Goal: Task Accomplishment & Management: Use online tool/utility

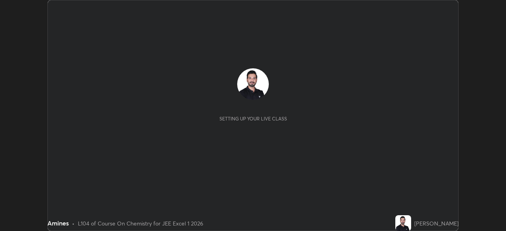
scroll to position [231, 505]
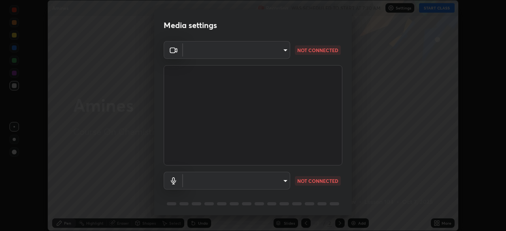
type input "05e465ff83a2709560b00517cc20afcec0d8c6759013130505a18faaf77a7109"
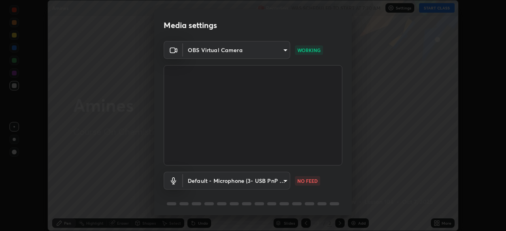
click at [276, 180] on body "Erase all Amines Recording WAS SCHEDULED TO START AT 7:30 AM Settings START CLA…" at bounding box center [253, 115] width 506 height 231
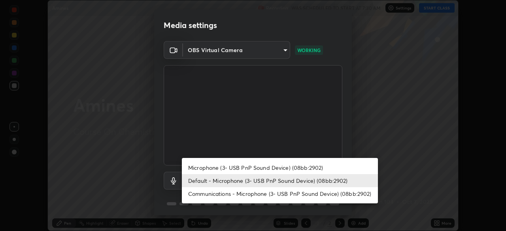
click at [220, 167] on li "Microphone (3- USB PnP Sound Device) (08bb:2902)" at bounding box center [280, 167] width 196 height 13
type input "cbf9db0ad58b7fdce74301e9aa7c48186f63d8c2a050b9c2f0b82f6ad61462d4"
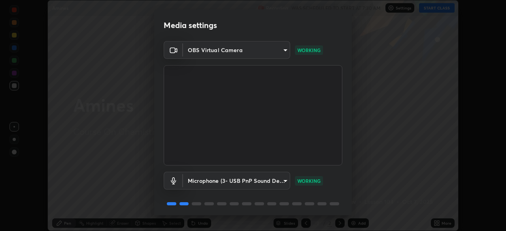
scroll to position [28, 0]
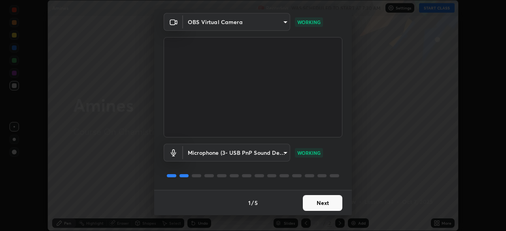
click at [321, 202] on button "Next" at bounding box center [322, 203] width 39 height 16
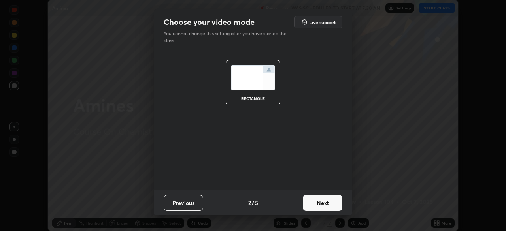
scroll to position [0, 0]
click at [321, 203] on button "Next" at bounding box center [322, 203] width 39 height 16
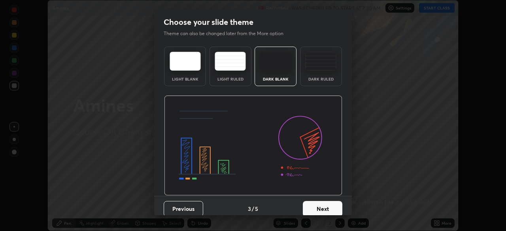
click at [325, 209] on button "Next" at bounding box center [322, 209] width 39 height 16
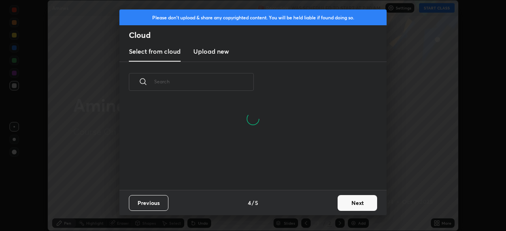
click at [346, 200] on button "Next" at bounding box center [356, 203] width 39 height 16
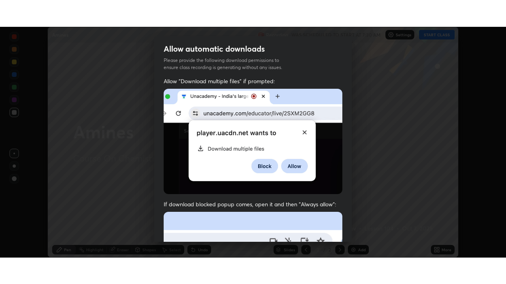
scroll to position [180, 0]
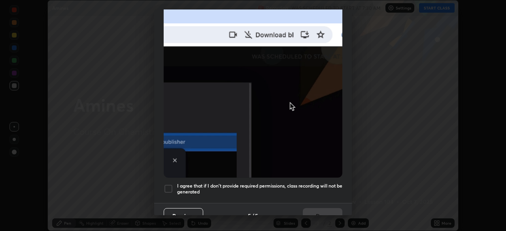
click at [171, 184] on div at bounding box center [168, 188] width 9 height 9
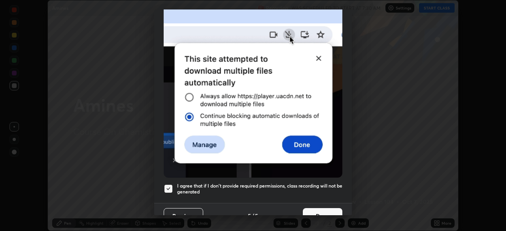
click at [314, 208] on button "Done" at bounding box center [322, 216] width 39 height 16
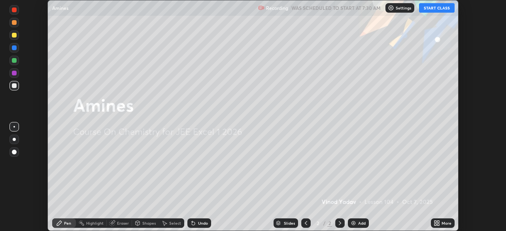
click at [435, 10] on button "START CLASS" at bounding box center [437, 7] width 36 height 9
click at [358, 225] on div "Add" at bounding box center [362, 223] width 8 height 4
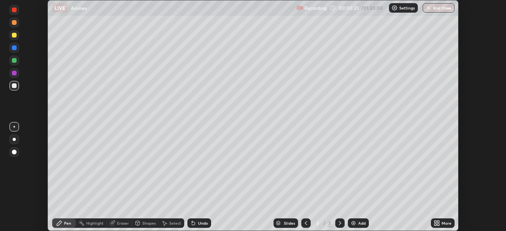
click at [435, 222] on icon at bounding box center [435, 222] width 2 height 2
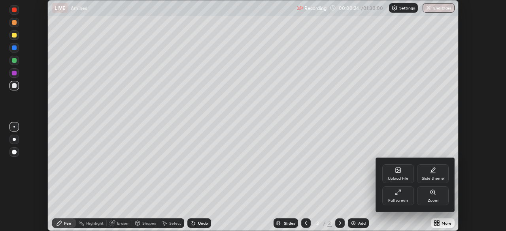
click at [400, 197] on div "Full screen" at bounding box center [398, 195] width 32 height 19
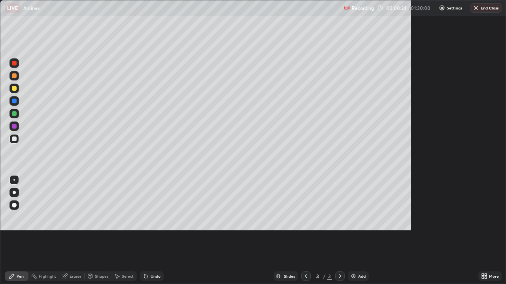
scroll to position [284, 506]
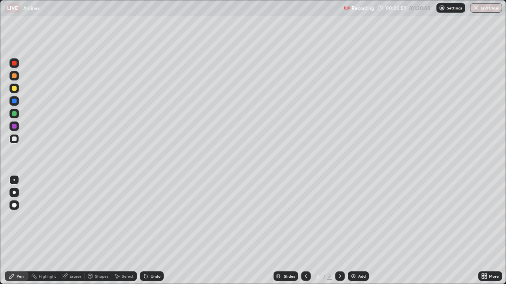
click at [13, 125] on div at bounding box center [14, 126] width 5 height 5
click at [71, 231] on div "Eraser" at bounding box center [76, 276] width 12 height 4
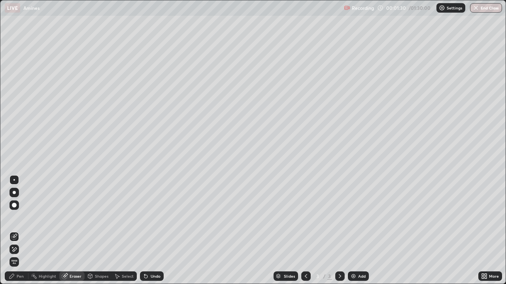
click at [19, 231] on div "Pen" at bounding box center [20, 276] width 7 height 4
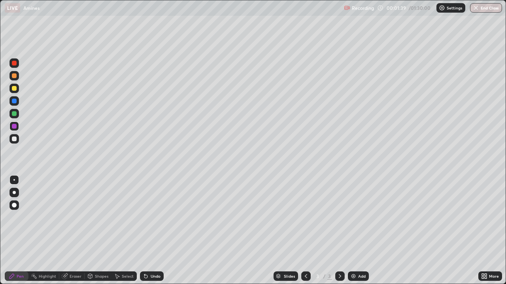
click at [13, 102] on div at bounding box center [14, 101] width 5 height 5
click at [11, 125] on div at bounding box center [13, 126] width 9 height 9
click at [13, 139] on div at bounding box center [14, 139] width 5 height 5
click at [15, 75] on div at bounding box center [14, 75] width 5 height 5
click at [13, 128] on div at bounding box center [14, 126] width 5 height 5
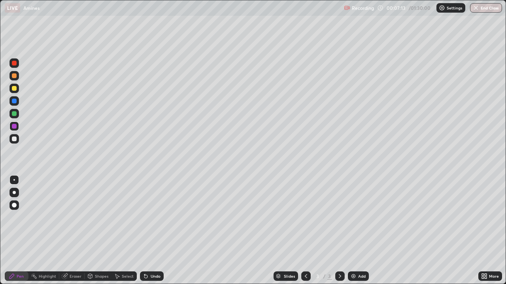
click at [10, 115] on div at bounding box center [13, 113] width 9 height 9
click at [13, 128] on div at bounding box center [14, 126] width 5 height 5
click at [13, 77] on div at bounding box center [14, 75] width 5 height 5
click at [359, 231] on div "Add" at bounding box center [358, 276] width 21 height 9
click at [13, 77] on div at bounding box center [14, 75] width 5 height 5
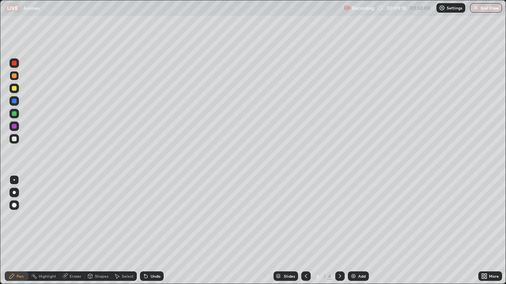
click at [14, 126] on div at bounding box center [14, 126] width 5 height 5
click at [14, 112] on div at bounding box center [14, 113] width 5 height 5
click at [14, 141] on div at bounding box center [14, 139] width 5 height 5
click at [359, 231] on div "Add" at bounding box center [362, 276] width 8 height 4
click at [15, 126] on div at bounding box center [14, 126] width 5 height 5
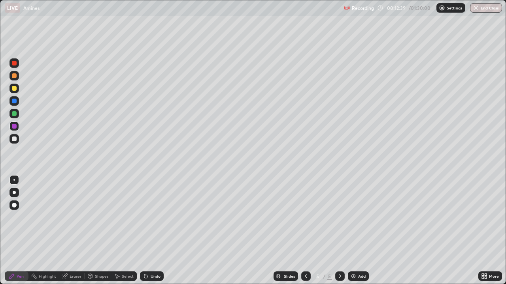
click at [75, 231] on div "Eraser" at bounding box center [76, 276] width 12 height 4
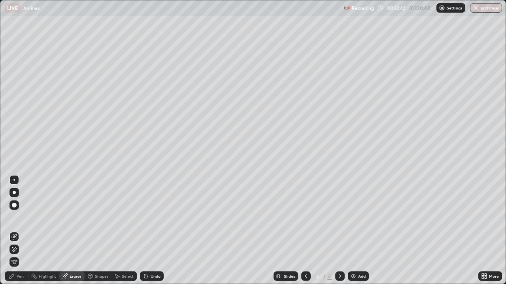
click at [21, 231] on div "Pen" at bounding box center [20, 276] width 7 height 4
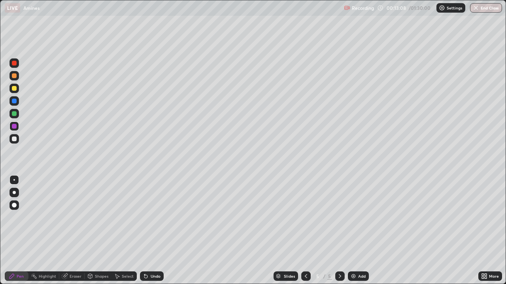
click at [13, 89] on div at bounding box center [14, 88] width 5 height 5
click at [12, 113] on div at bounding box center [14, 113] width 5 height 5
click at [12, 102] on div at bounding box center [14, 101] width 5 height 5
click at [12, 75] on div at bounding box center [14, 75] width 5 height 5
click at [358, 231] on div "Add" at bounding box center [362, 276] width 8 height 4
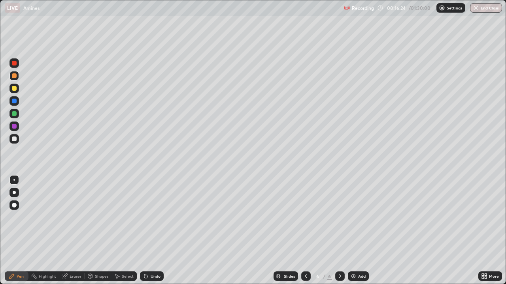
click at [13, 101] on div at bounding box center [14, 101] width 5 height 5
click at [12, 88] on div at bounding box center [14, 88] width 5 height 5
click at [13, 127] on div at bounding box center [14, 126] width 5 height 5
click at [12, 113] on div at bounding box center [14, 113] width 5 height 5
click at [12, 88] on div at bounding box center [14, 88] width 5 height 5
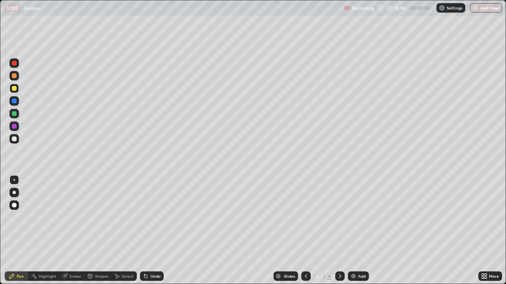
click at [13, 138] on div at bounding box center [14, 139] width 5 height 5
click at [13, 102] on div at bounding box center [14, 101] width 5 height 5
click at [361, 231] on div "Add" at bounding box center [358, 276] width 21 height 9
click at [13, 138] on div at bounding box center [14, 139] width 5 height 5
click at [305, 231] on icon at bounding box center [306, 276] width 6 height 6
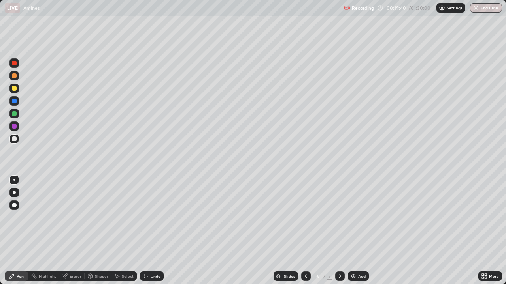
click at [338, 231] on icon at bounding box center [340, 276] width 6 height 6
click at [15, 127] on div at bounding box center [14, 126] width 5 height 5
click at [75, 231] on div "Eraser" at bounding box center [76, 276] width 12 height 4
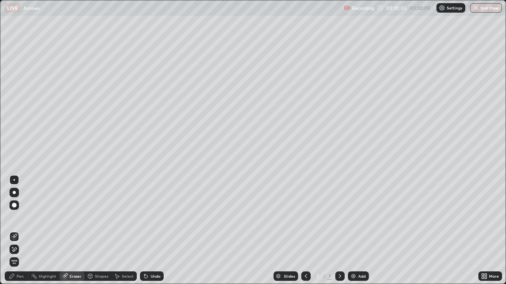
click at [21, 231] on div "Pen" at bounding box center [20, 276] width 7 height 4
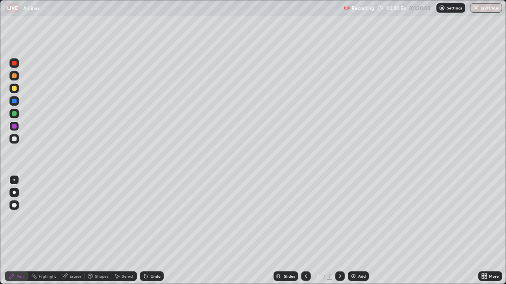
click at [13, 113] on div at bounding box center [14, 113] width 5 height 5
click at [14, 76] on div at bounding box center [14, 75] width 5 height 5
click at [13, 87] on div at bounding box center [14, 88] width 5 height 5
click at [359, 231] on div "Add" at bounding box center [362, 276] width 8 height 4
click at [13, 78] on div at bounding box center [14, 75] width 5 height 5
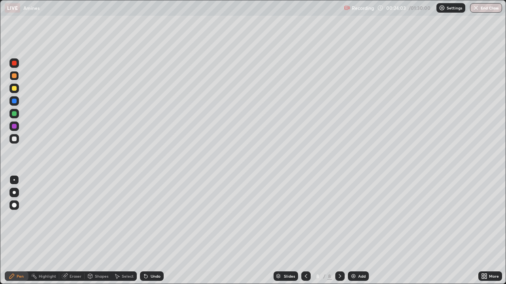
click at [305, 231] on icon at bounding box center [306, 276] width 6 height 6
click at [304, 231] on icon at bounding box center [306, 276] width 6 height 6
click at [339, 231] on icon at bounding box center [340, 276] width 6 height 6
click at [13, 113] on div at bounding box center [14, 113] width 5 height 5
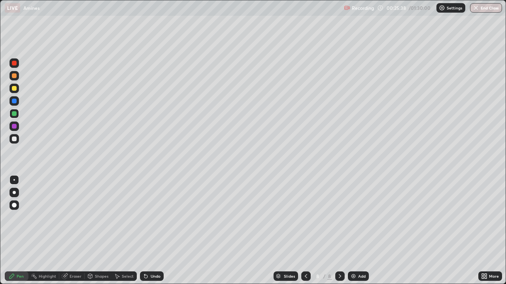
click at [306, 231] on icon at bounding box center [306, 276] width 6 height 6
click at [305, 231] on icon at bounding box center [306, 276] width 6 height 6
click at [339, 231] on icon at bounding box center [340, 276] width 6 height 6
click at [340, 231] on icon at bounding box center [340, 276] width 6 height 6
click at [355, 231] on img at bounding box center [353, 276] width 6 height 6
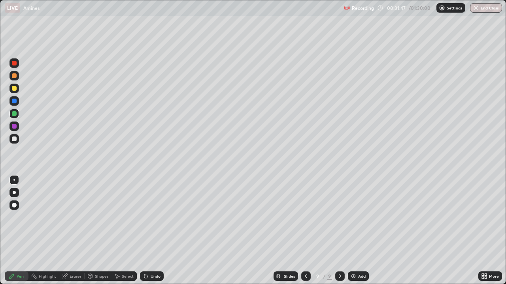
click at [76, 231] on div "Eraser" at bounding box center [76, 276] width 12 height 4
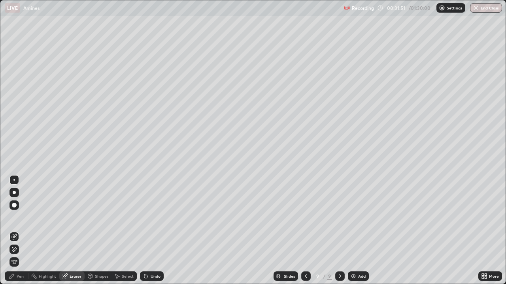
click at [21, 231] on div "Pen" at bounding box center [20, 276] width 7 height 4
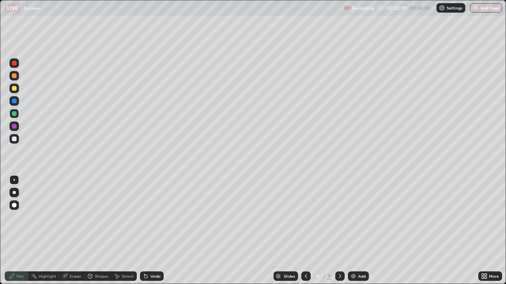
click at [12, 88] on div at bounding box center [14, 88] width 5 height 5
click at [355, 231] on img at bounding box center [353, 276] width 6 height 6
click at [14, 141] on div at bounding box center [14, 139] width 5 height 5
click at [14, 128] on div at bounding box center [14, 126] width 5 height 5
click at [13, 101] on div at bounding box center [14, 101] width 5 height 5
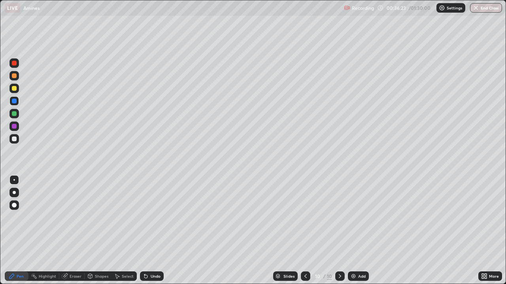
click at [13, 75] on div at bounding box center [14, 75] width 5 height 5
click at [10, 126] on div at bounding box center [13, 126] width 9 height 9
click at [12, 114] on div at bounding box center [14, 113] width 5 height 5
click at [160, 231] on div "Undo" at bounding box center [150, 277] width 27 height 16
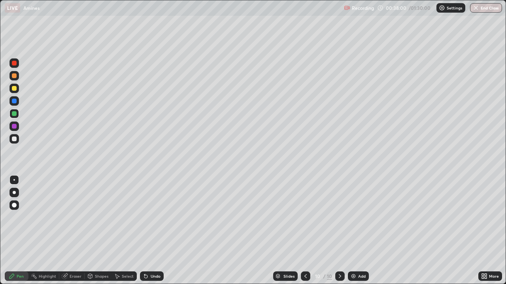
click at [359, 231] on div "Add" at bounding box center [362, 276] width 8 height 4
click at [305, 231] on icon at bounding box center [306, 276] width 6 height 6
click at [340, 231] on icon at bounding box center [340, 276] width 6 height 6
click at [14, 88] on div at bounding box center [14, 88] width 5 height 5
click at [355, 231] on img at bounding box center [353, 276] width 6 height 6
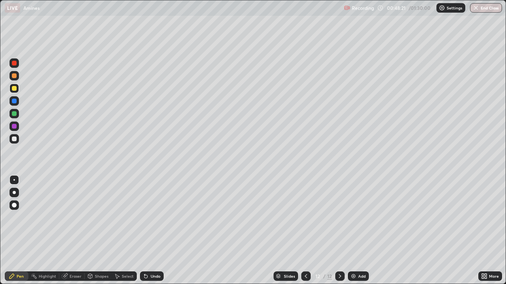
click at [12, 63] on div at bounding box center [14, 63] width 5 height 5
click at [358, 231] on div "Add" at bounding box center [362, 276] width 8 height 4
click at [14, 126] on div at bounding box center [14, 126] width 5 height 5
click at [14, 114] on div at bounding box center [14, 113] width 5 height 5
click at [13, 139] on div at bounding box center [14, 139] width 5 height 5
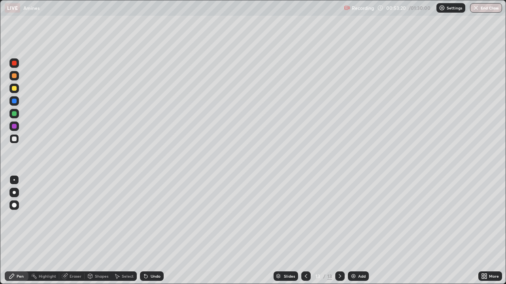
click at [358, 231] on div "Add" at bounding box center [362, 276] width 8 height 4
click at [13, 115] on div at bounding box center [14, 113] width 5 height 5
click at [14, 128] on div at bounding box center [14, 126] width 5 height 5
click at [13, 101] on div at bounding box center [14, 101] width 5 height 5
click at [365, 231] on div "Add" at bounding box center [358, 276] width 21 height 9
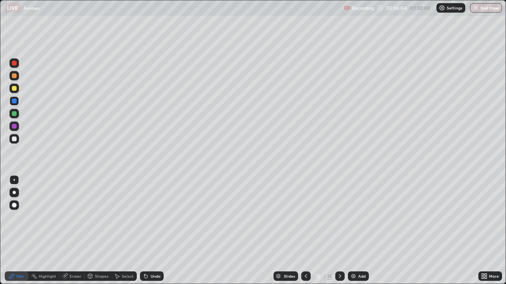
click at [12, 113] on div at bounding box center [14, 113] width 5 height 5
click at [13, 127] on div at bounding box center [14, 126] width 5 height 5
click at [356, 231] on div "Add" at bounding box center [358, 276] width 21 height 9
click at [14, 113] on div at bounding box center [14, 113] width 5 height 5
click at [306, 231] on icon at bounding box center [306, 276] width 6 height 6
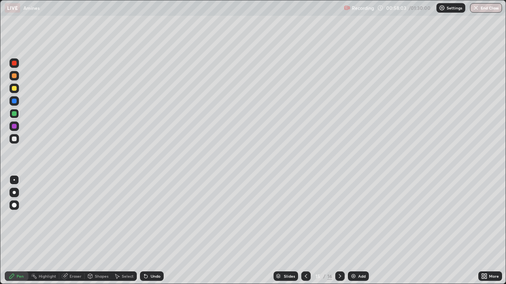
click at [306, 231] on icon at bounding box center [306, 276] width 6 height 6
click at [339, 231] on icon at bounding box center [340, 276] width 6 height 6
click at [338, 231] on icon at bounding box center [340, 276] width 6 height 6
click at [14, 100] on div at bounding box center [14, 101] width 5 height 5
click at [10, 126] on div at bounding box center [13, 126] width 9 height 9
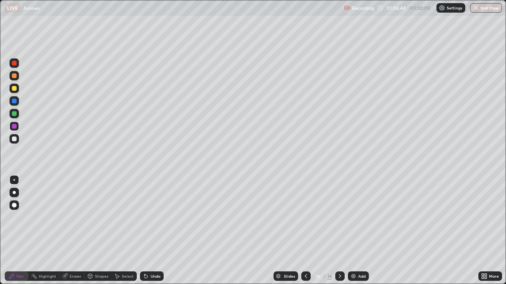
click at [14, 115] on div at bounding box center [14, 113] width 5 height 5
click at [13, 101] on div at bounding box center [14, 101] width 5 height 5
click at [14, 76] on div at bounding box center [14, 75] width 5 height 5
click at [14, 64] on div at bounding box center [14, 63] width 5 height 5
click at [360, 231] on div "Add" at bounding box center [362, 276] width 8 height 4
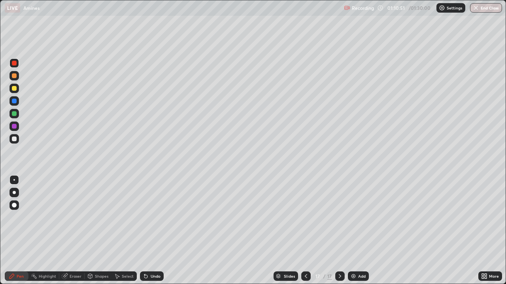
click at [14, 115] on div at bounding box center [14, 113] width 5 height 5
click at [11, 101] on div at bounding box center [13, 100] width 9 height 9
click at [12, 90] on div at bounding box center [13, 88] width 9 height 9
click at [360, 231] on div "Add" at bounding box center [358, 276] width 21 height 9
click at [13, 126] on div at bounding box center [14, 126] width 5 height 5
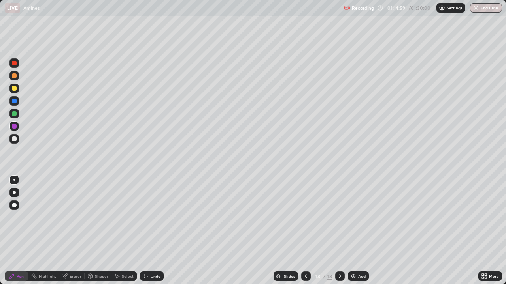
click at [14, 114] on div at bounding box center [14, 113] width 5 height 5
click at [15, 103] on div at bounding box center [14, 101] width 5 height 5
click at [12, 77] on div at bounding box center [14, 75] width 5 height 5
click at [410, 231] on div "Slides 18 / 18 Add" at bounding box center [321, 277] width 314 height 16
click at [358, 231] on div "Add" at bounding box center [362, 276] width 8 height 4
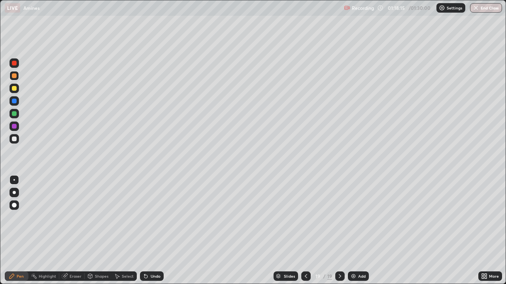
click at [306, 231] on icon at bounding box center [306, 276] width 6 height 6
click at [339, 231] on icon at bounding box center [340, 276] width 6 height 6
click at [13, 126] on div at bounding box center [14, 126] width 5 height 5
click at [305, 231] on icon at bounding box center [306, 276] width 6 height 6
click at [339, 231] on icon at bounding box center [340, 276] width 6 height 6
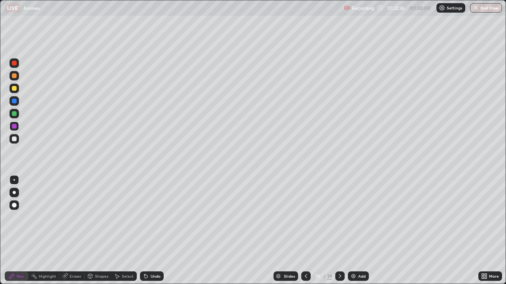
click at [491, 8] on button "End Class" at bounding box center [486, 7] width 32 height 9
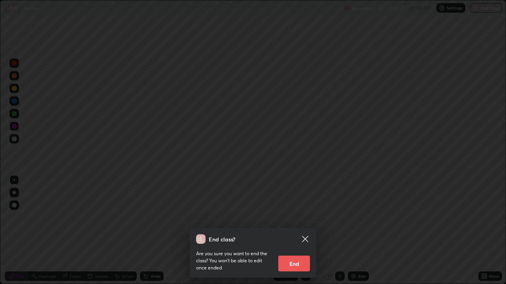
click at [295, 231] on button "End" at bounding box center [294, 264] width 32 height 16
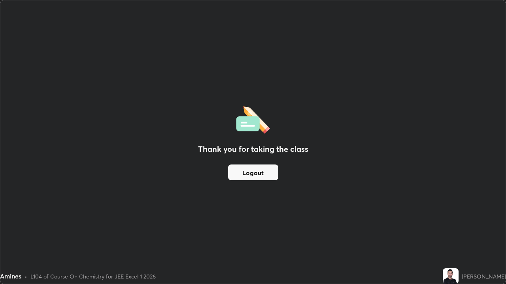
click at [267, 171] on button "Logout" at bounding box center [253, 173] width 50 height 16
